Goal: Information Seeking & Learning: Learn about a topic

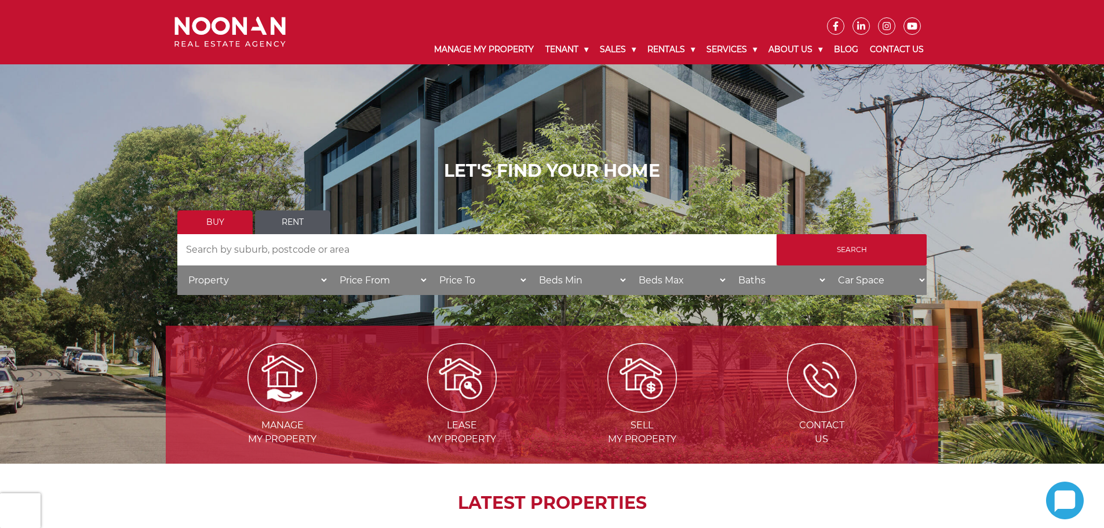
click at [290, 224] on link "Rent" at bounding box center [292, 222] width 75 height 24
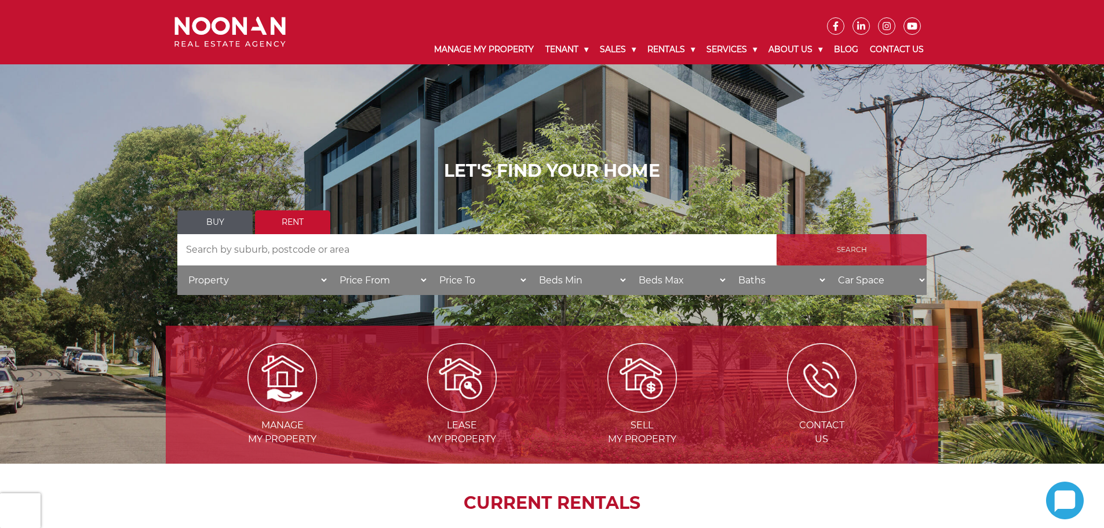
click at [895, 247] on input "Search" at bounding box center [852, 249] width 150 height 31
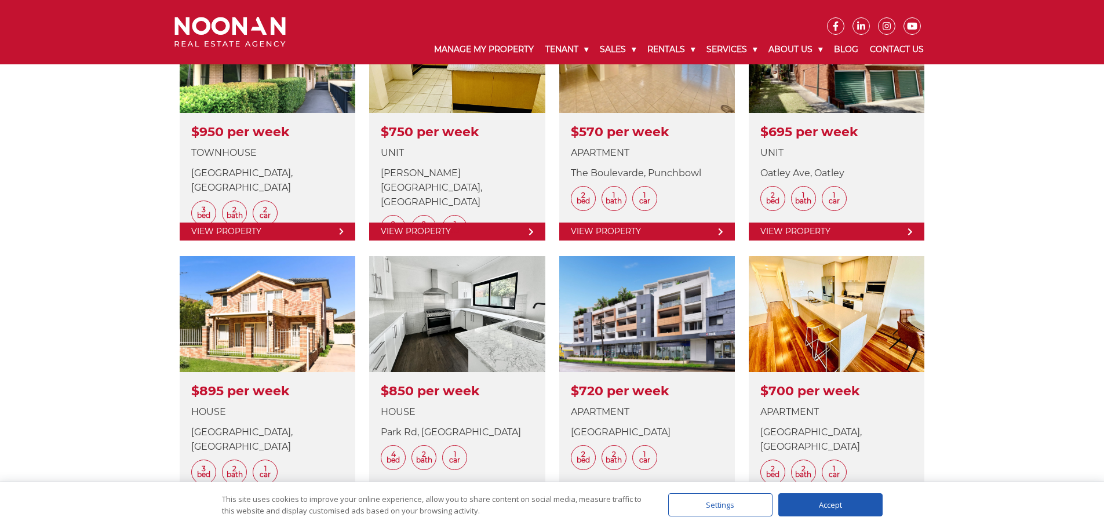
scroll to position [1217, 0]
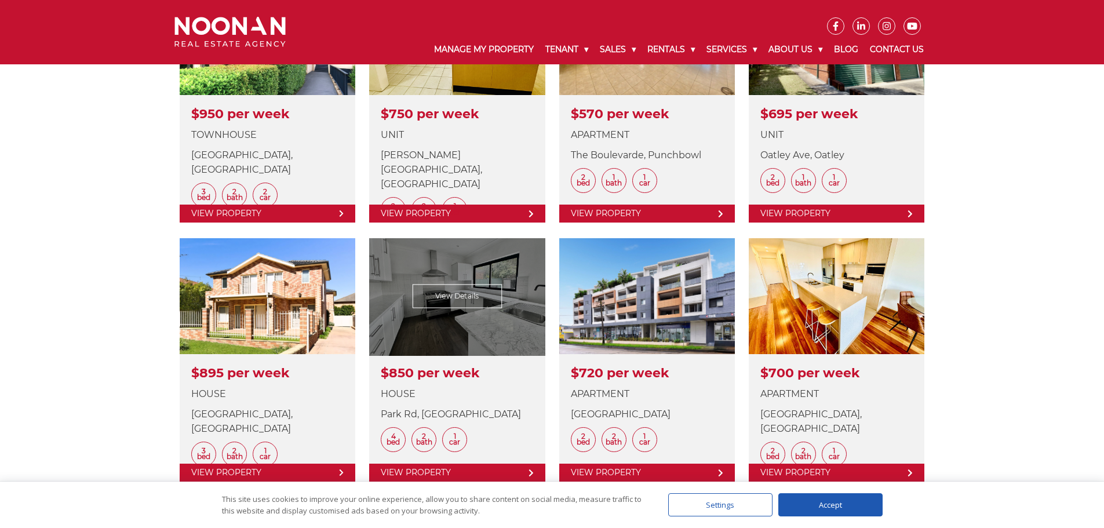
click at [433, 335] on link at bounding box center [457, 359] width 176 height 243
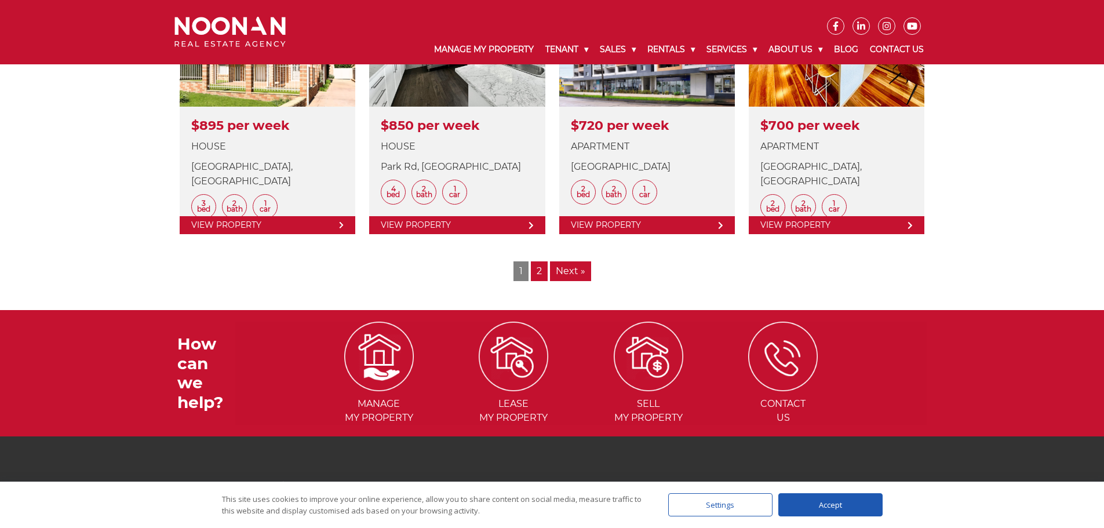
scroll to position [1547, 0]
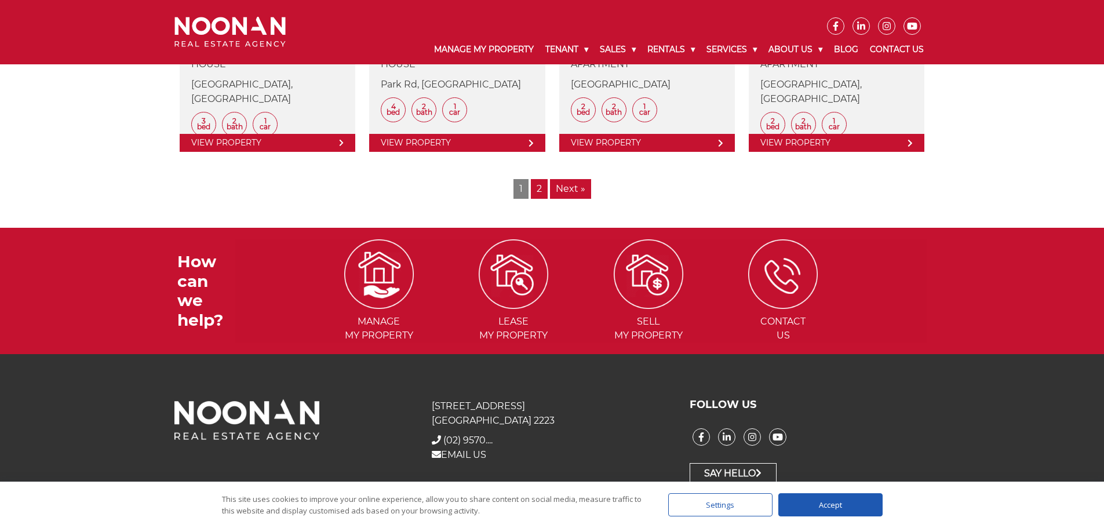
click at [567, 191] on link "Next »" at bounding box center [570, 189] width 41 height 20
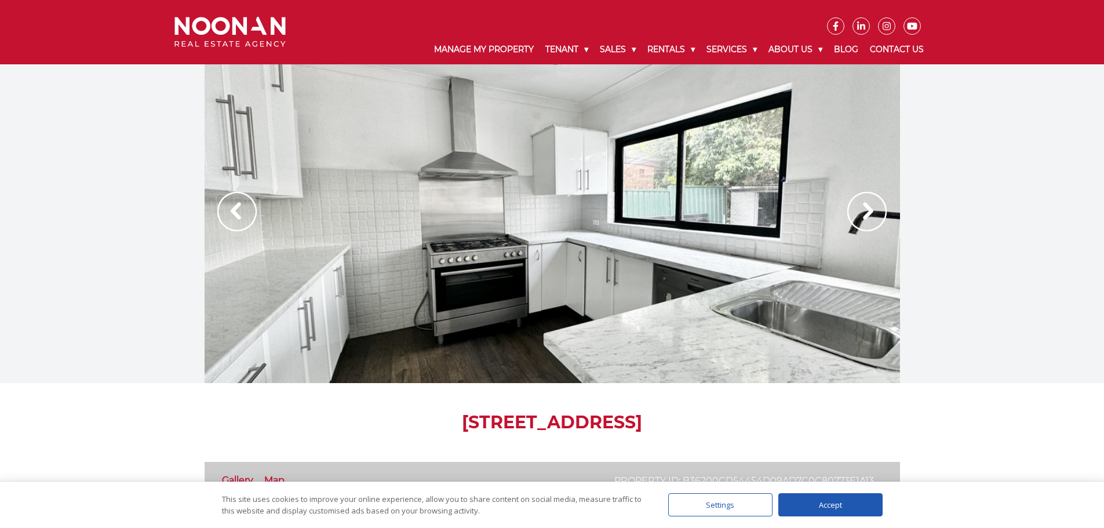
click at [865, 210] on img at bounding box center [866, 211] width 39 height 39
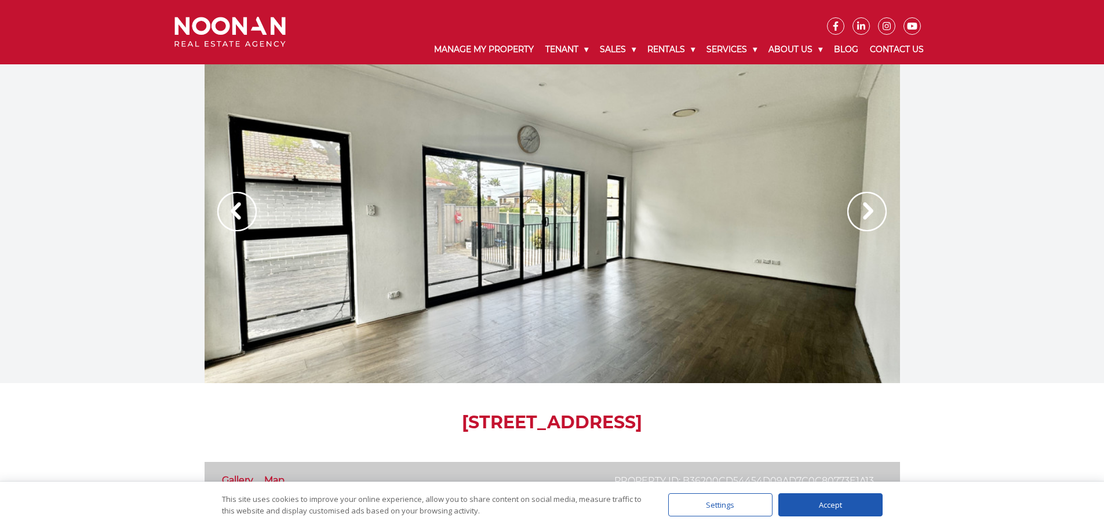
click at [865, 210] on img at bounding box center [866, 211] width 39 height 39
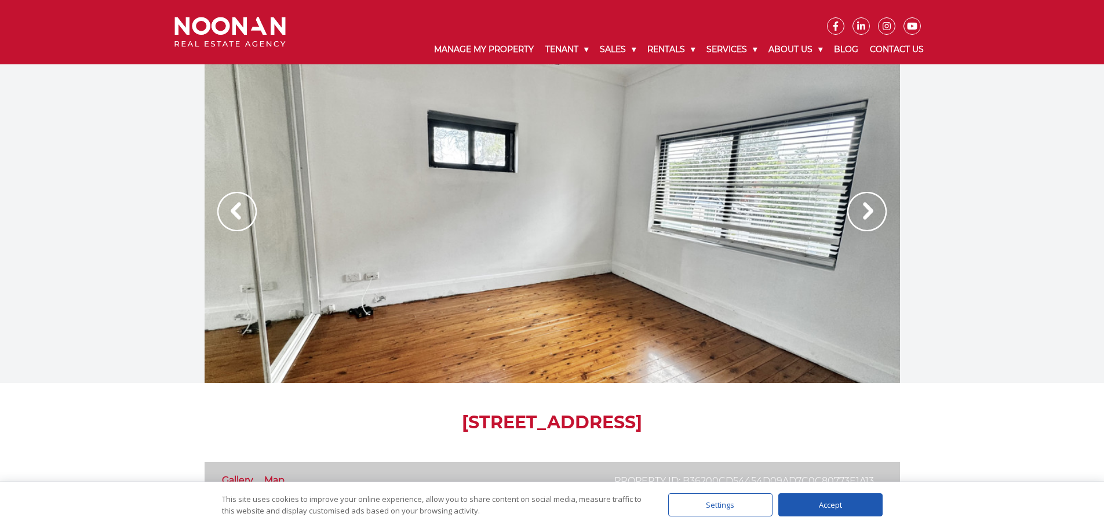
click at [865, 210] on img at bounding box center [866, 211] width 39 height 39
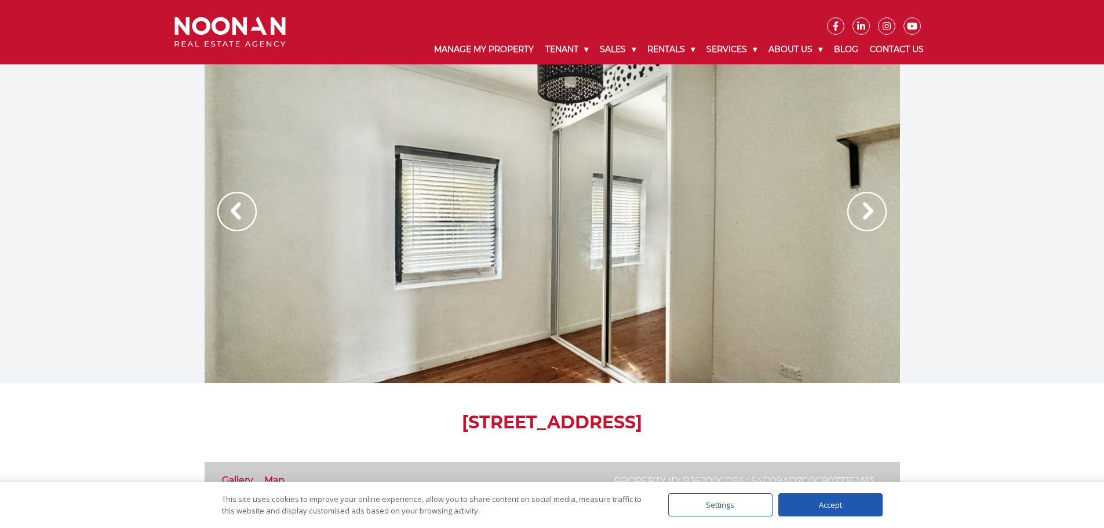
click at [867, 210] on img at bounding box center [866, 211] width 39 height 39
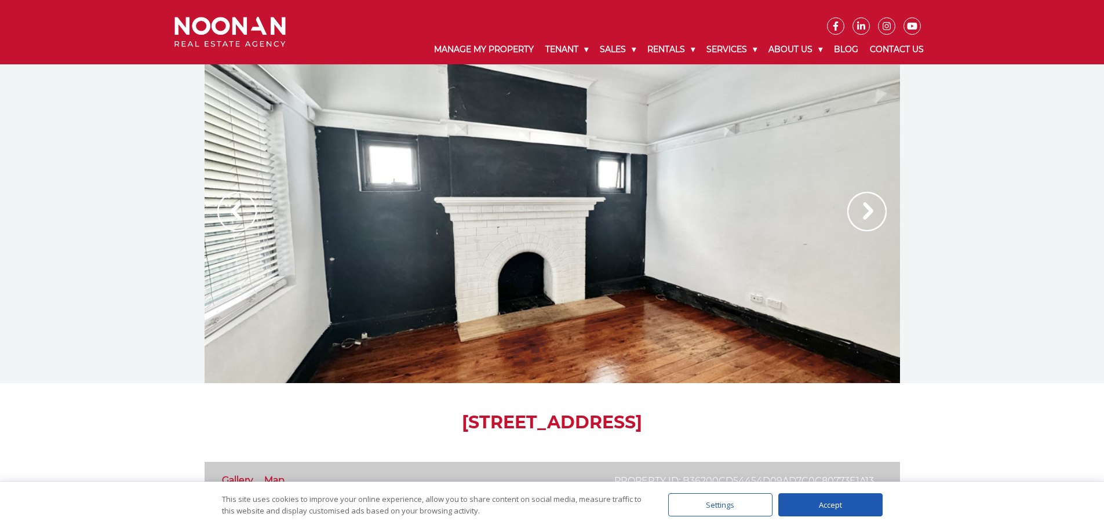
click at [867, 210] on img at bounding box center [866, 211] width 39 height 39
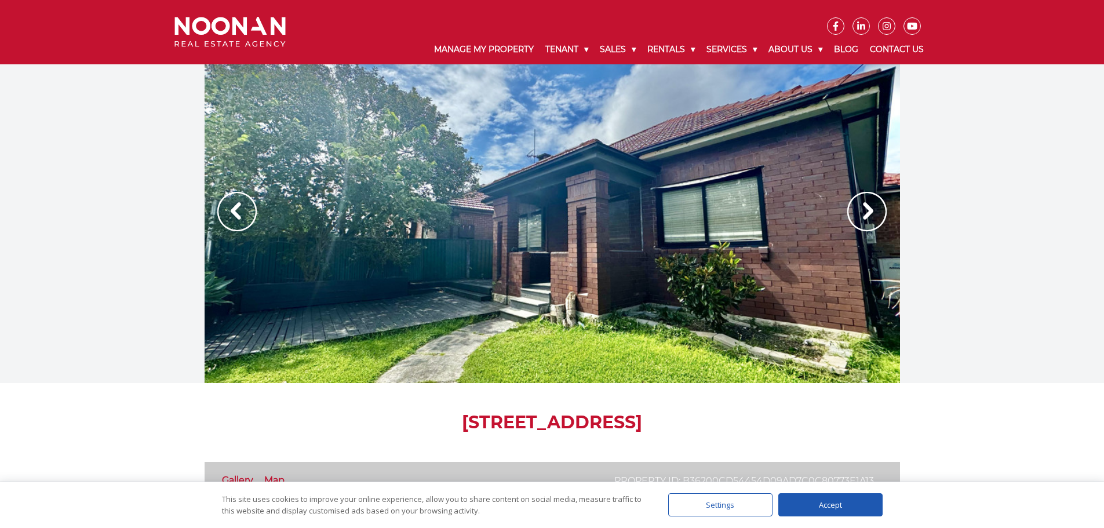
click at [867, 210] on img at bounding box center [866, 211] width 39 height 39
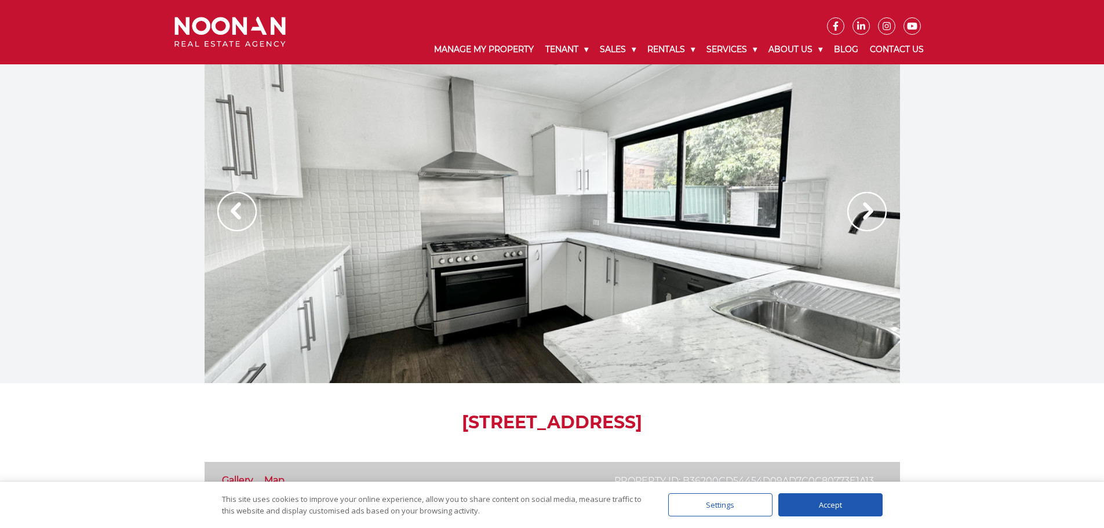
click at [236, 207] on img at bounding box center [236, 211] width 39 height 39
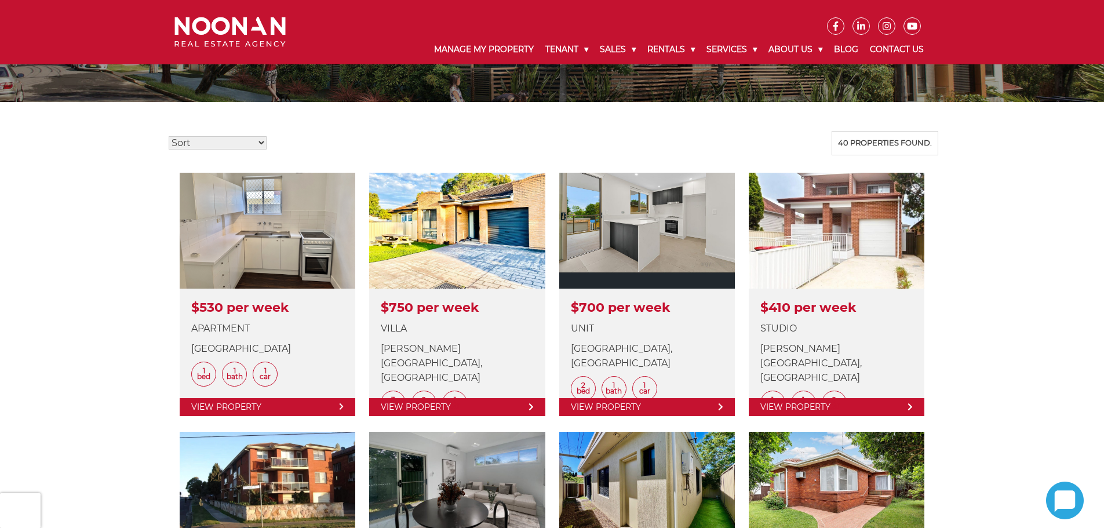
scroll to position [348, 0]
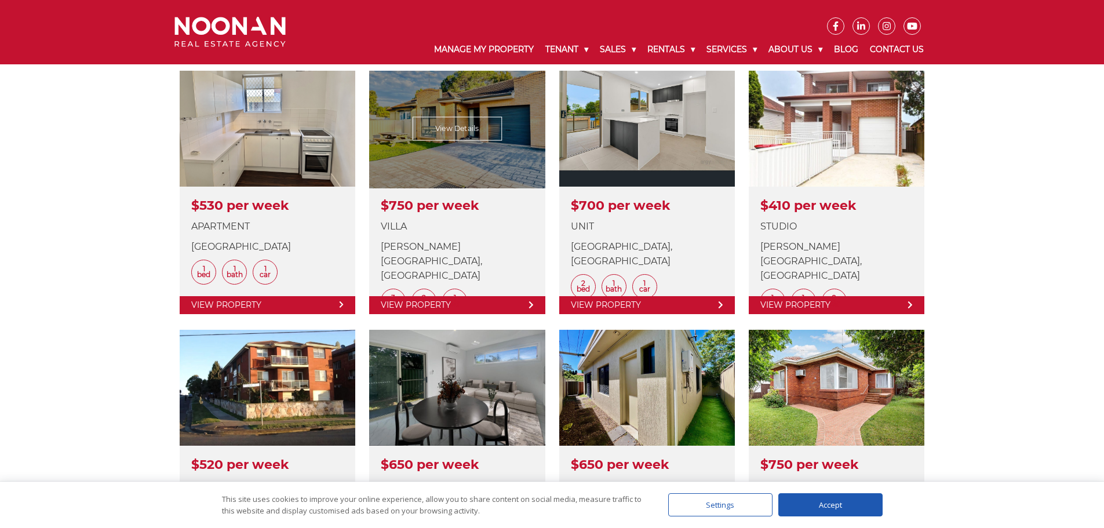
click at [439, 148] on link at bounding box center [457, 192] width 176 height 243
